Goal: Information Seeking & Learning: Learn about a topic

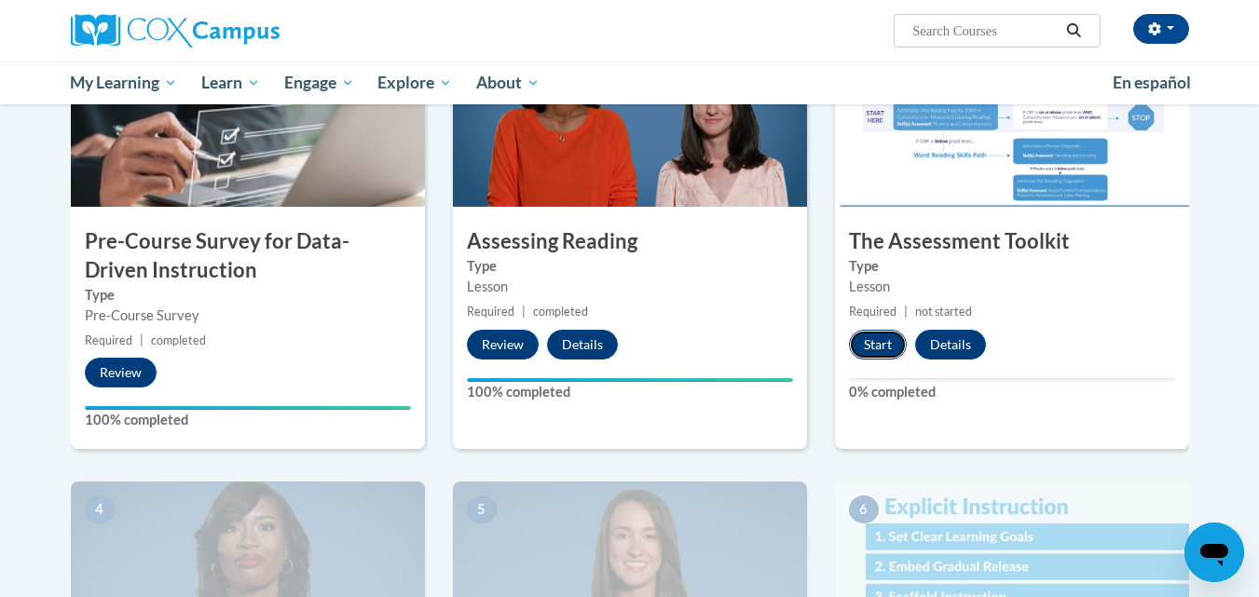
click at [879, 344] on button "Start" at bounding box center [878, 345] width 58 height 30
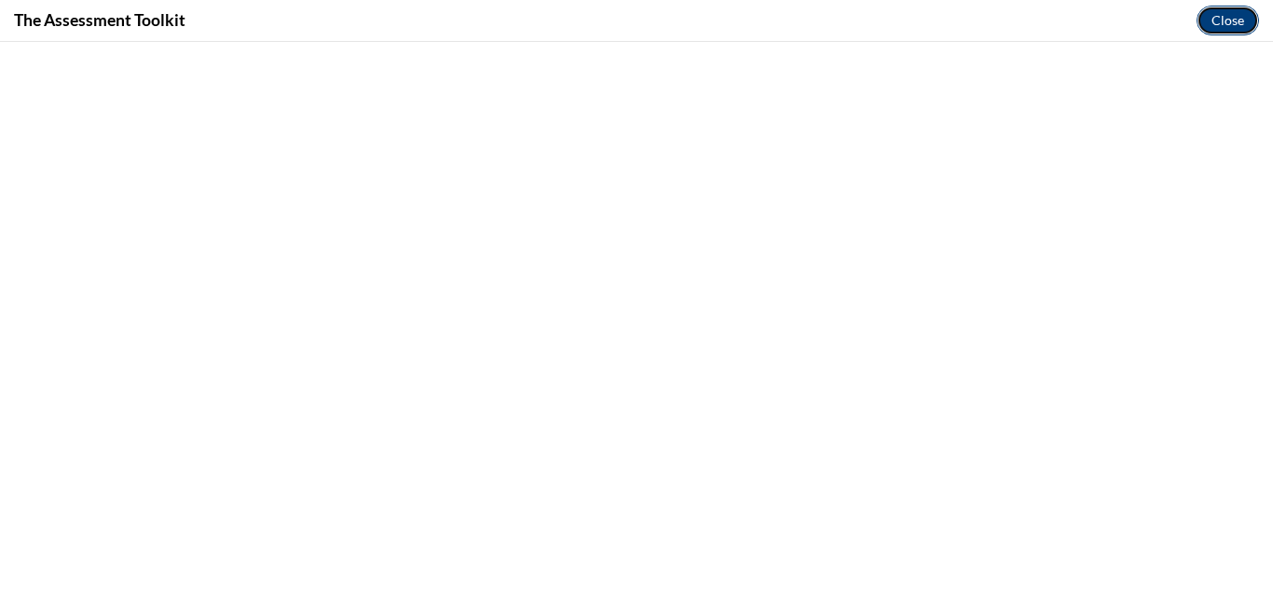
click at [1222, 22] on button "Close" at bounding box center [1228, 21] width 62 height 30
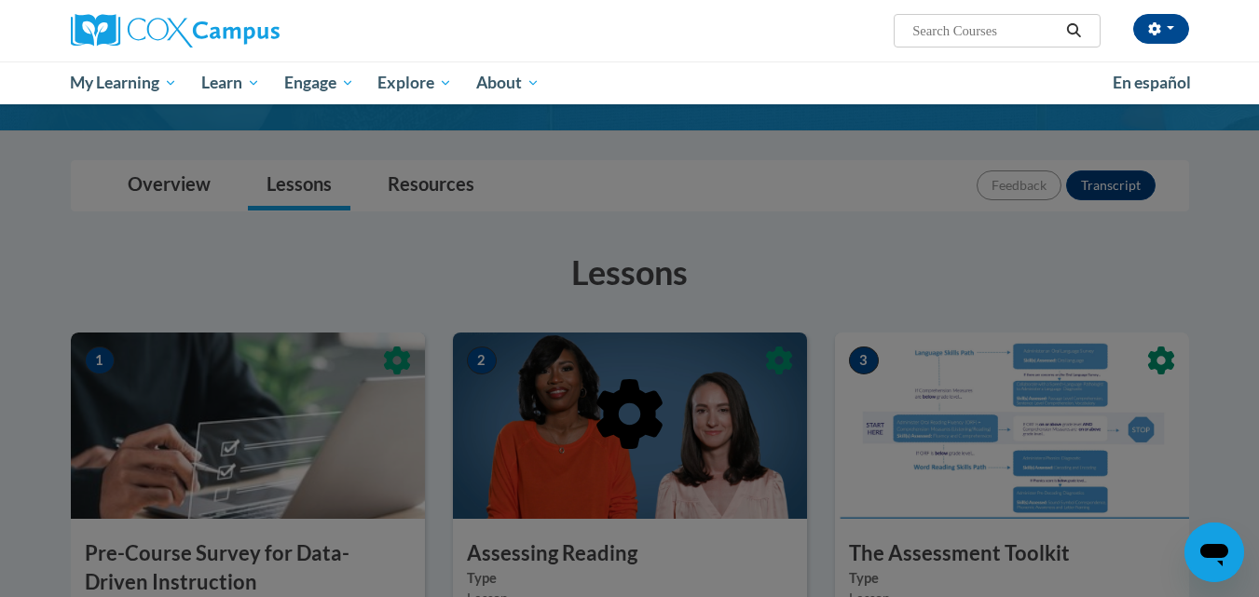
scroll to position [186, 0]
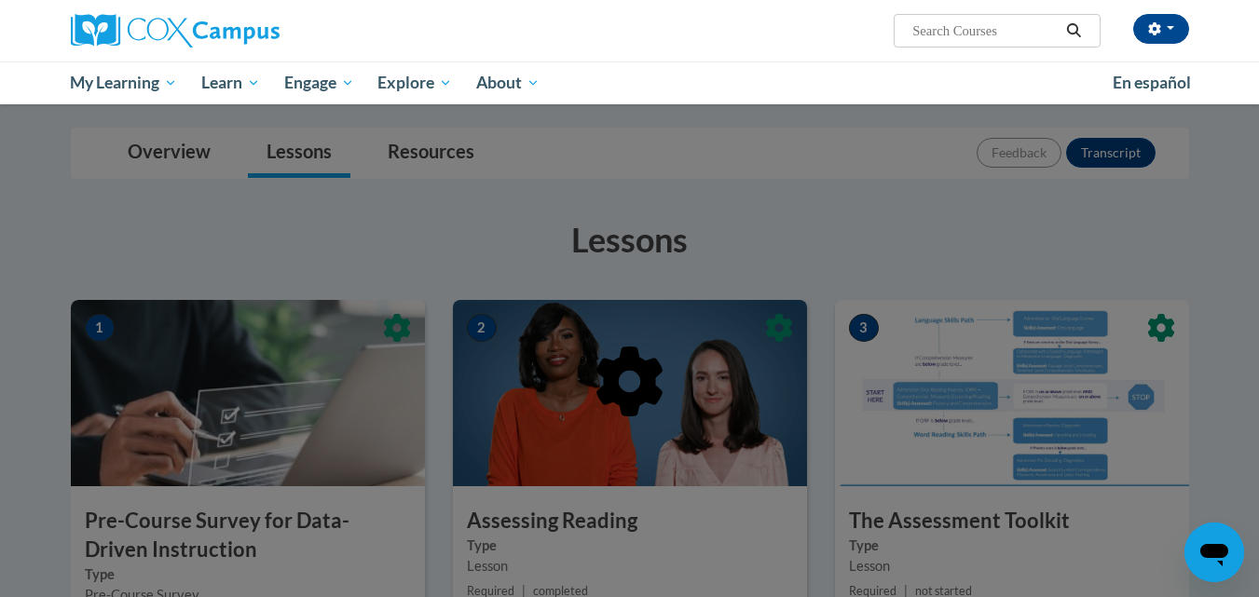
click at [864, 273] on div at bounding box center [629, 298] width 1259 height 597
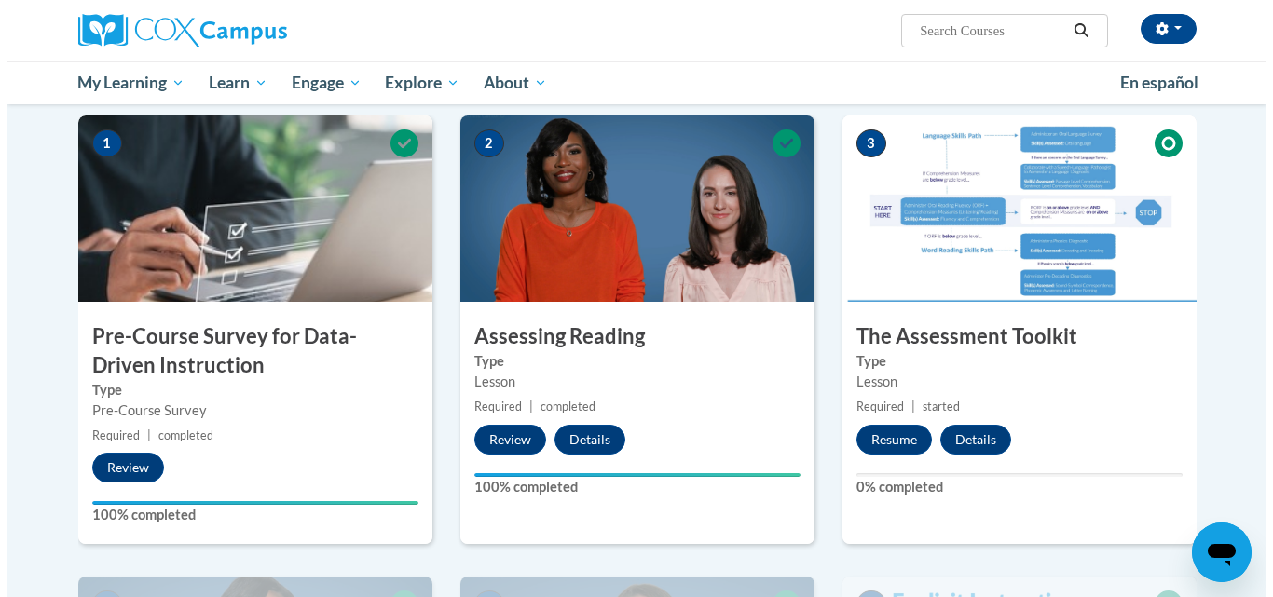
scroll to position [373, 0]
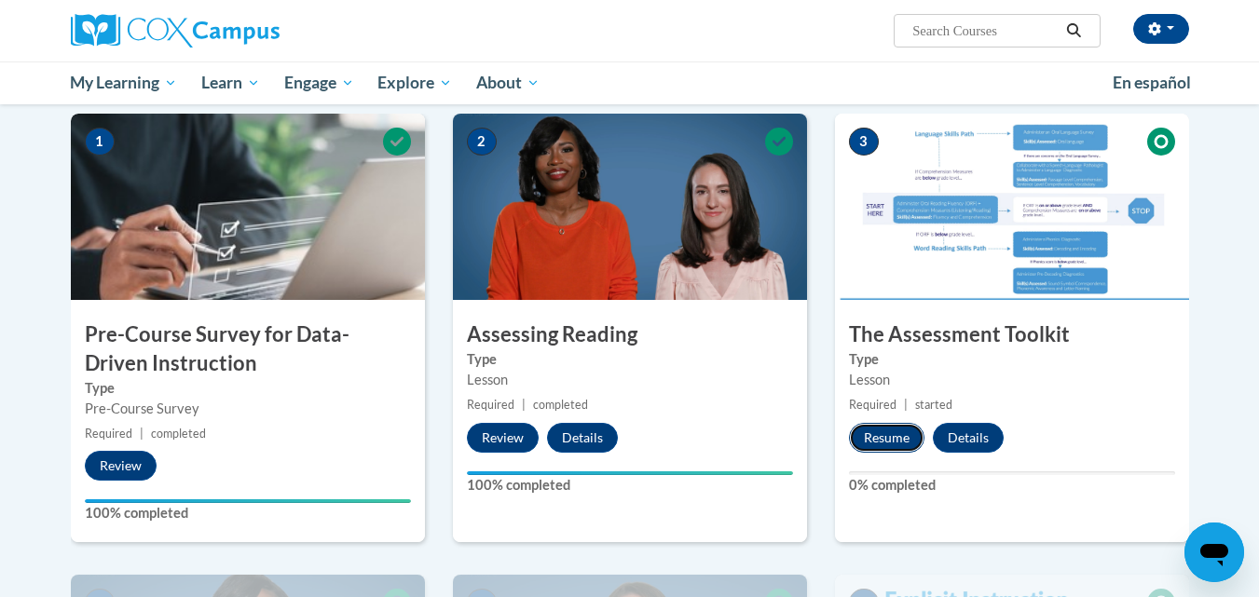
click at [878, 432] on button "Resume" at bounding box center [886, 438] width 75 height 30
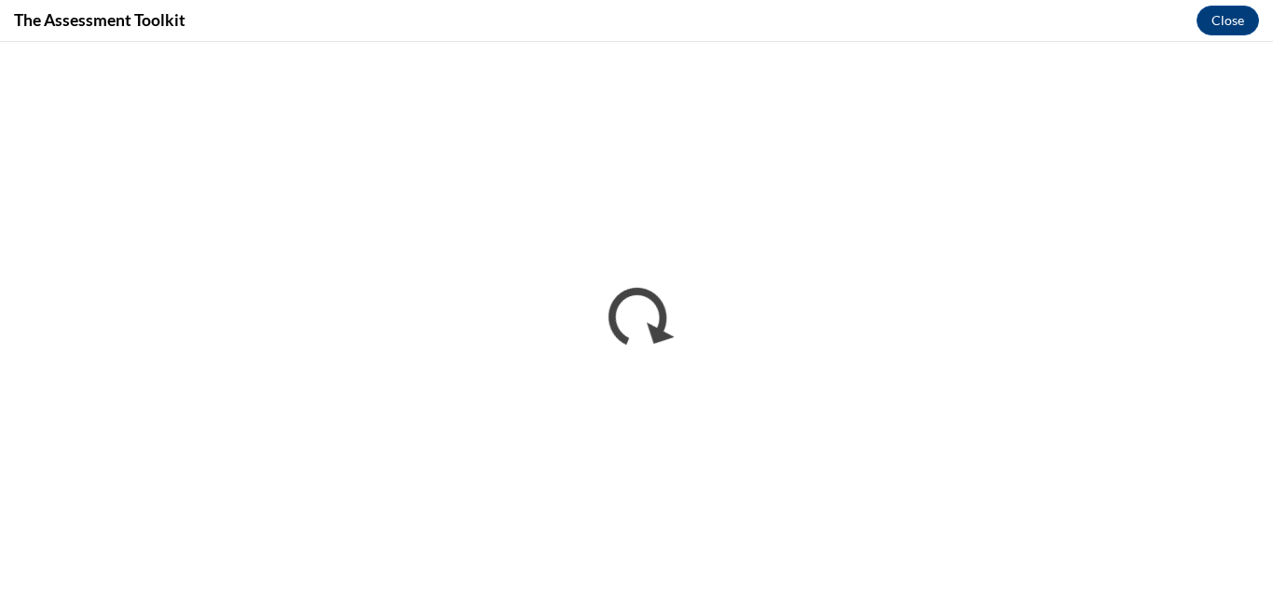
scroll to position [0, 0]
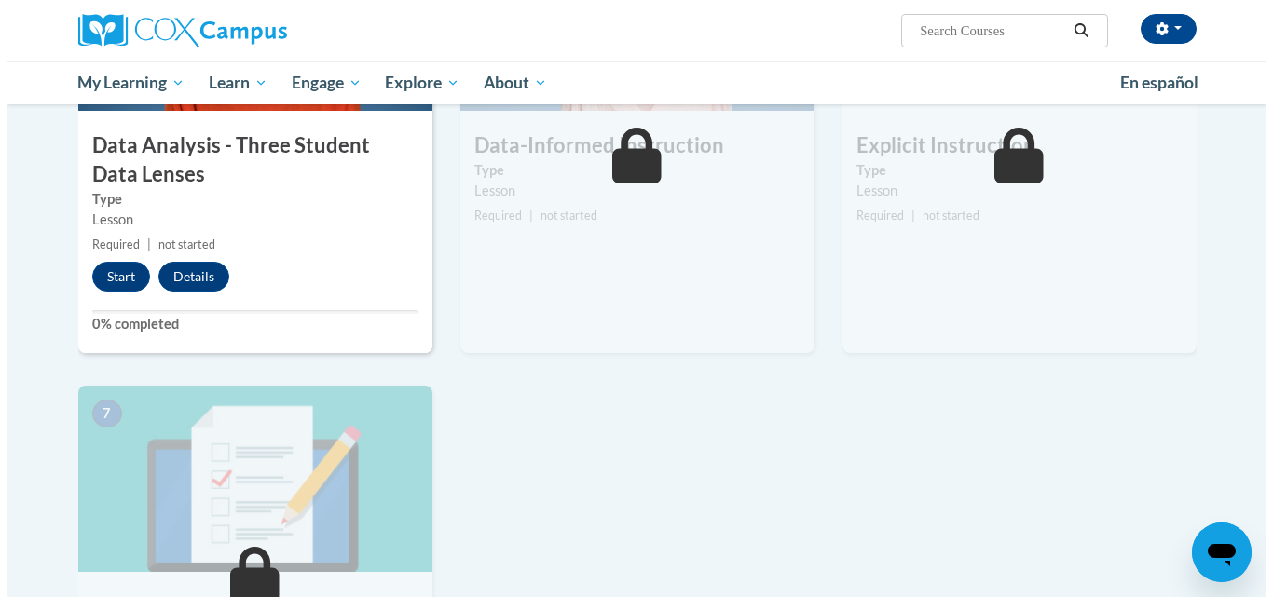
scroll to position [1025, 0]
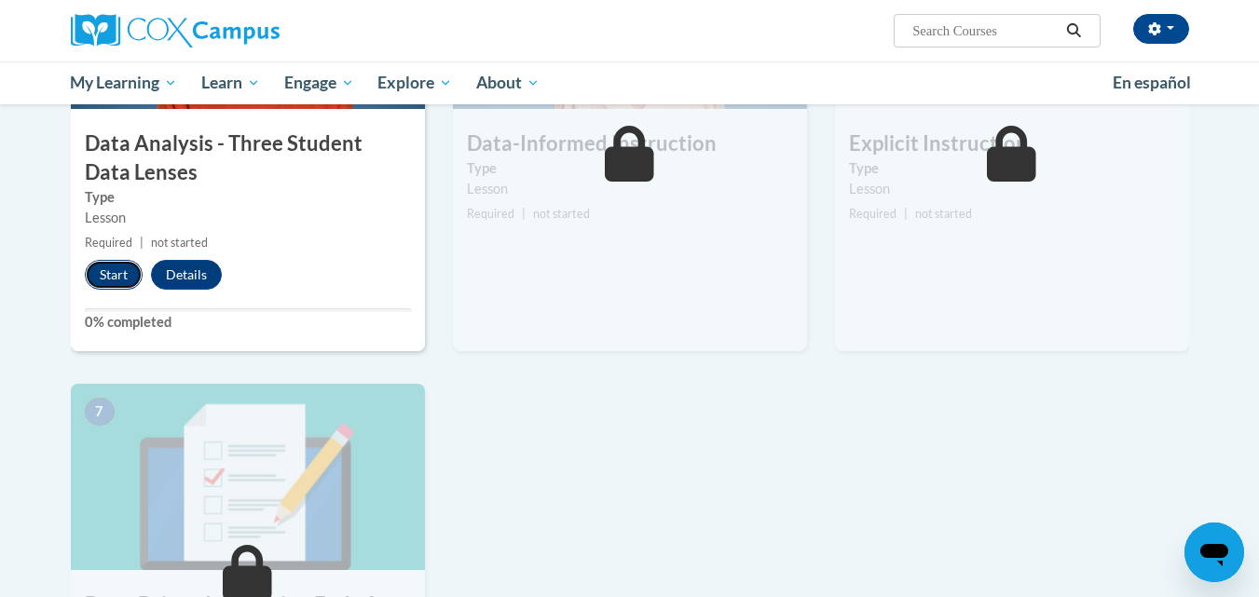
click at [109, 278] on button "Start" at bounding box center [114, 275] width 58 height 30
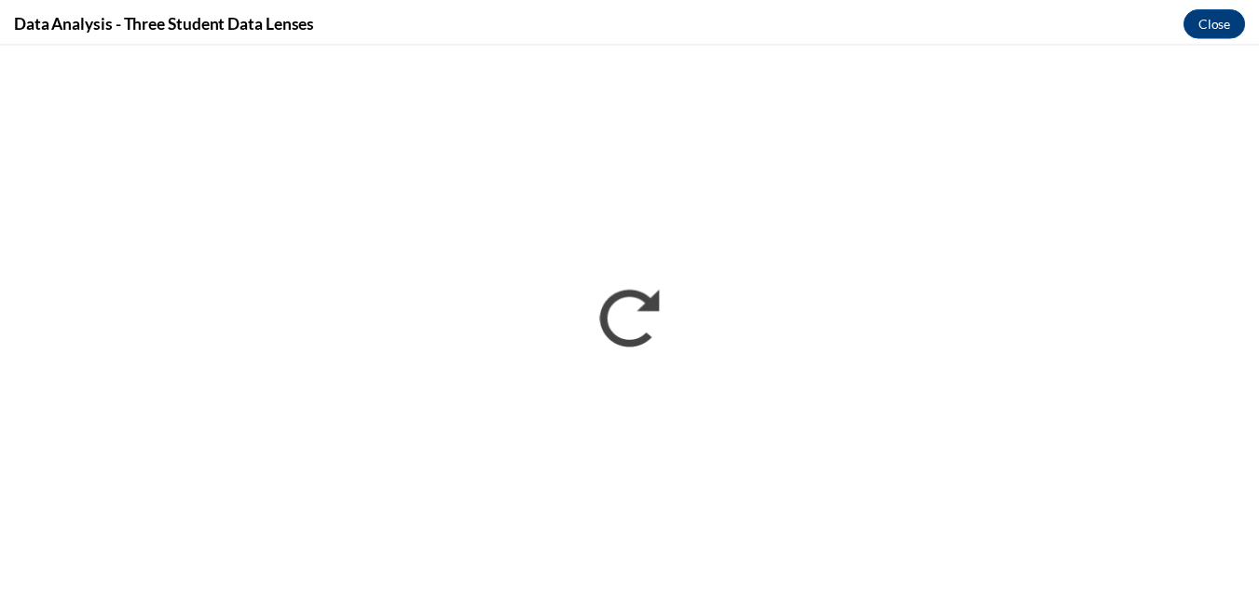
scroll to position [0, 0]
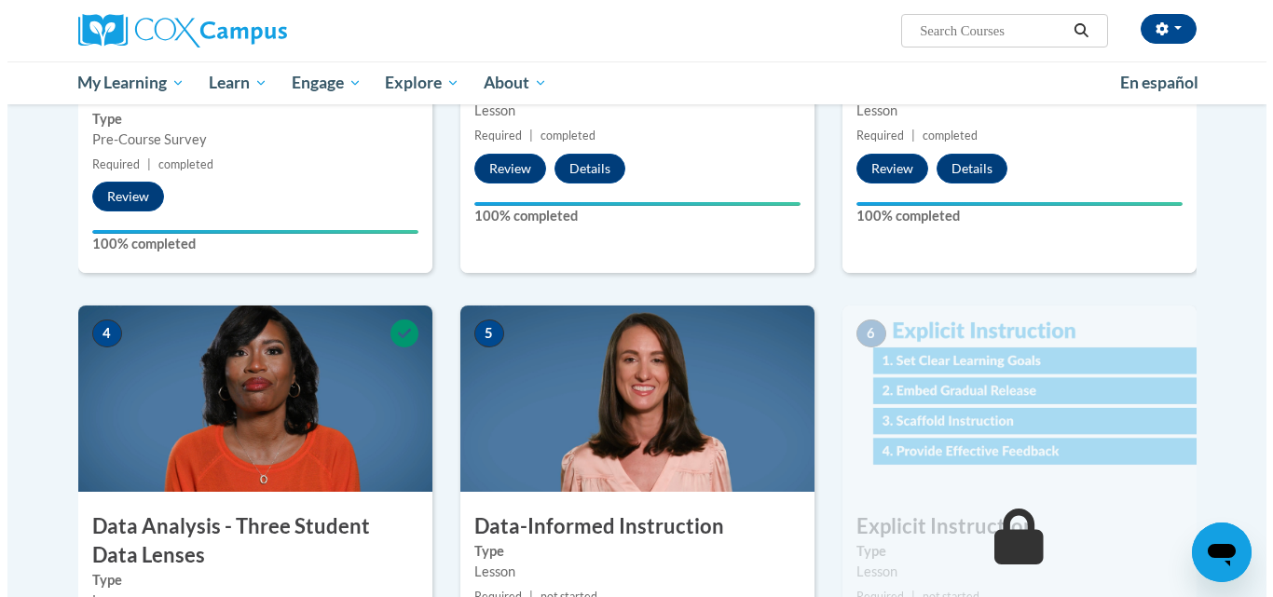
scroll to position [839, 0]
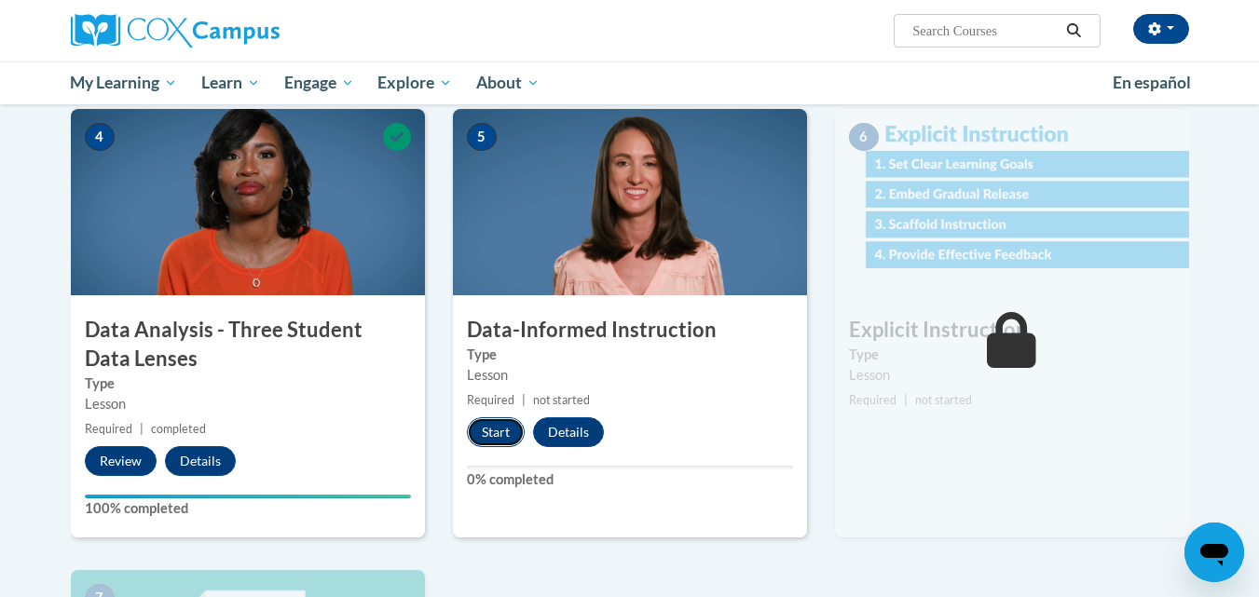
click at [498, 437] on button "Start" at bounding box center [496, 433] width 58 height 30
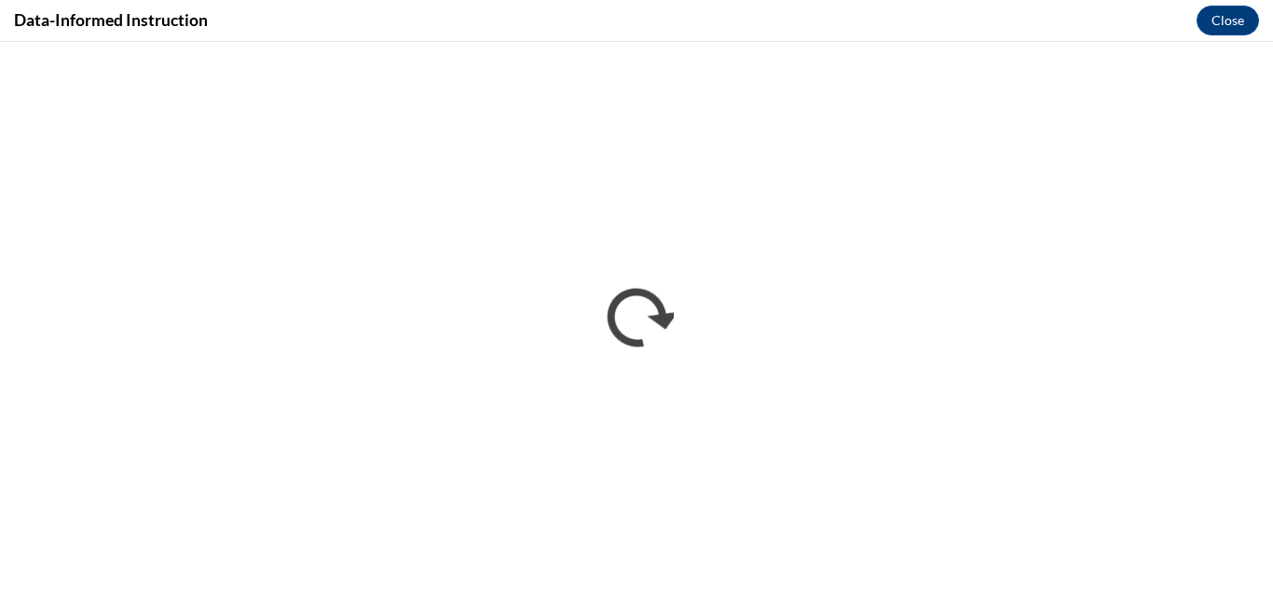
scroll to position [0, 0]
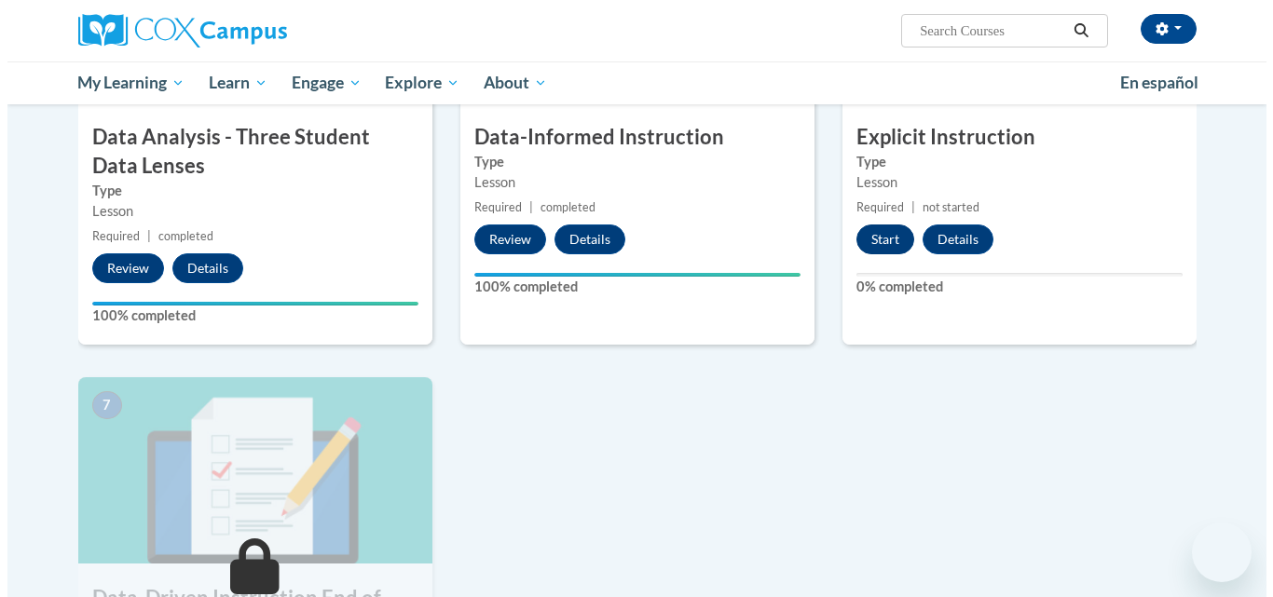
scroll to position [1032, 0]
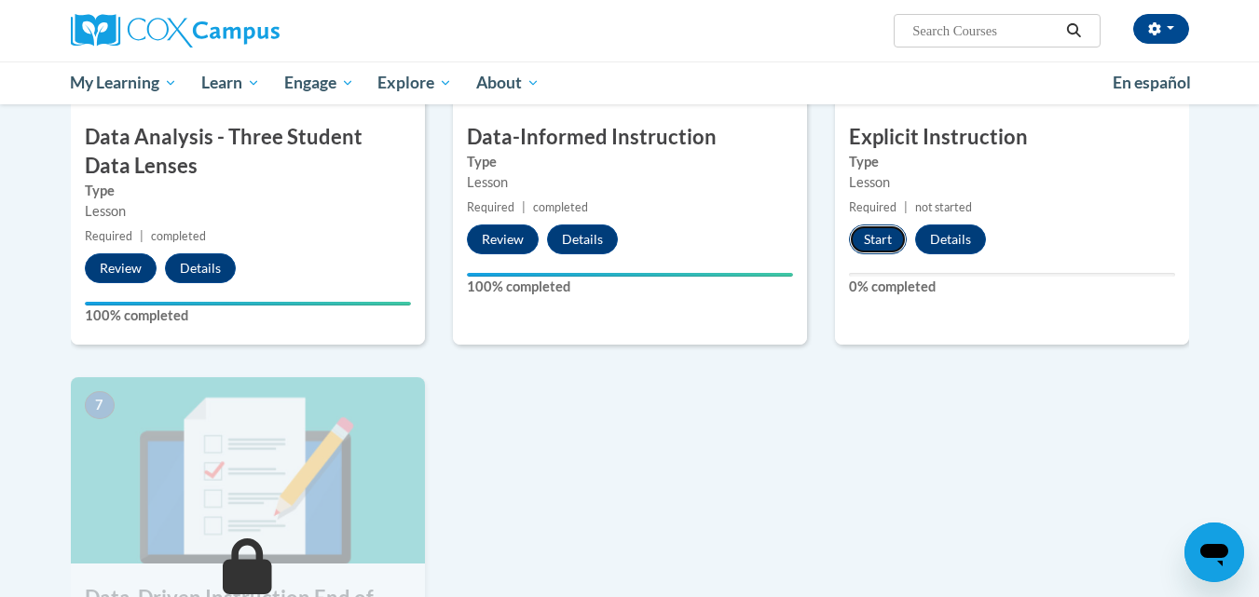
click at [893, 240] on button "Start" at bounding box center [878, 240] width 58 height 30
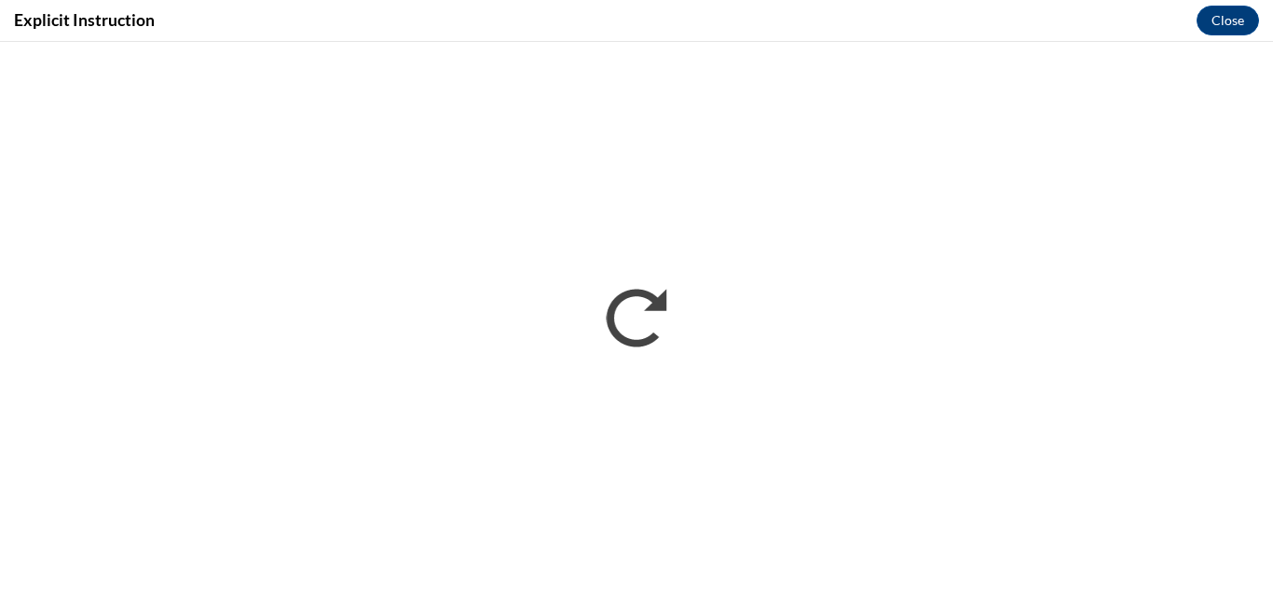
scroll to position [0, 0]
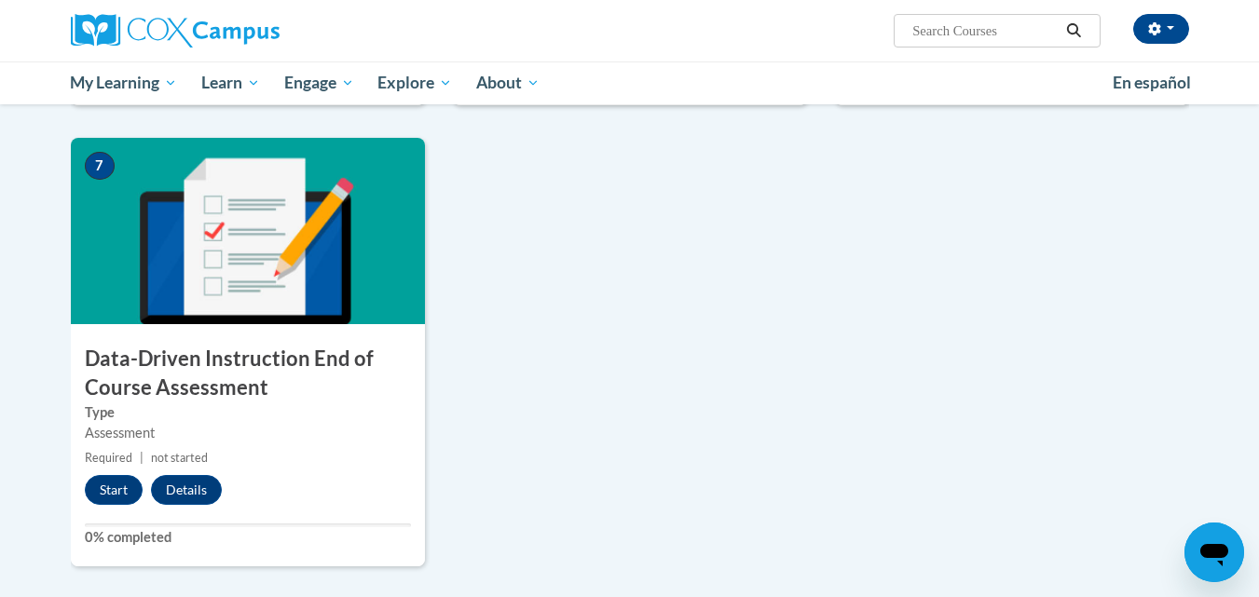
scroll to position [1305, 0]
